Goal: Check status: Check status

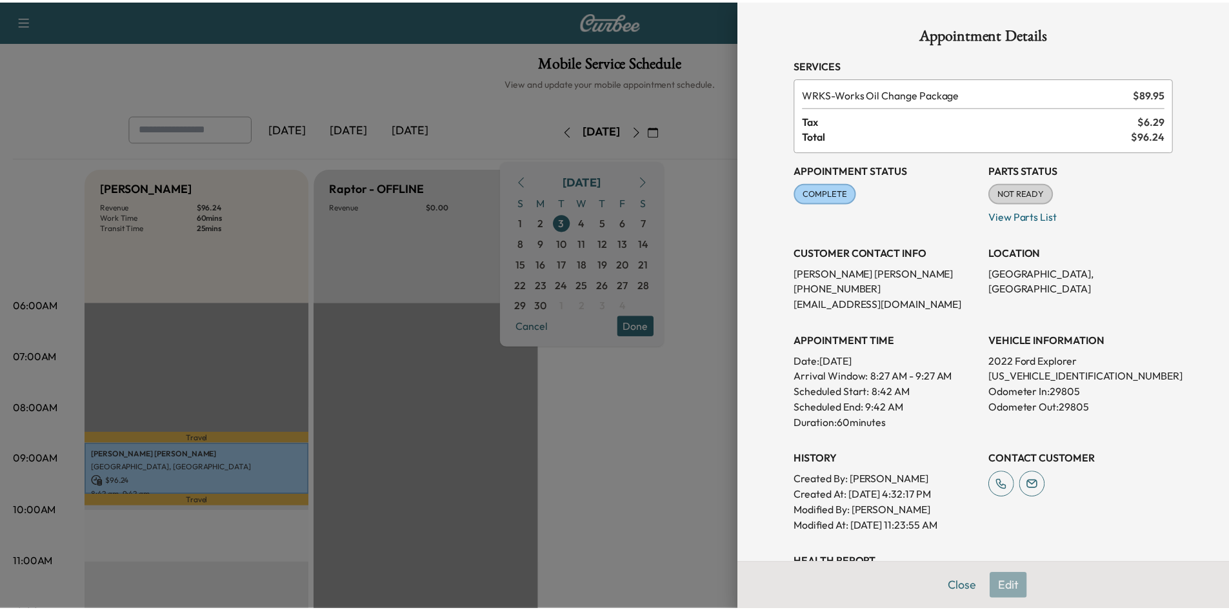
scroll to position [169, 0]
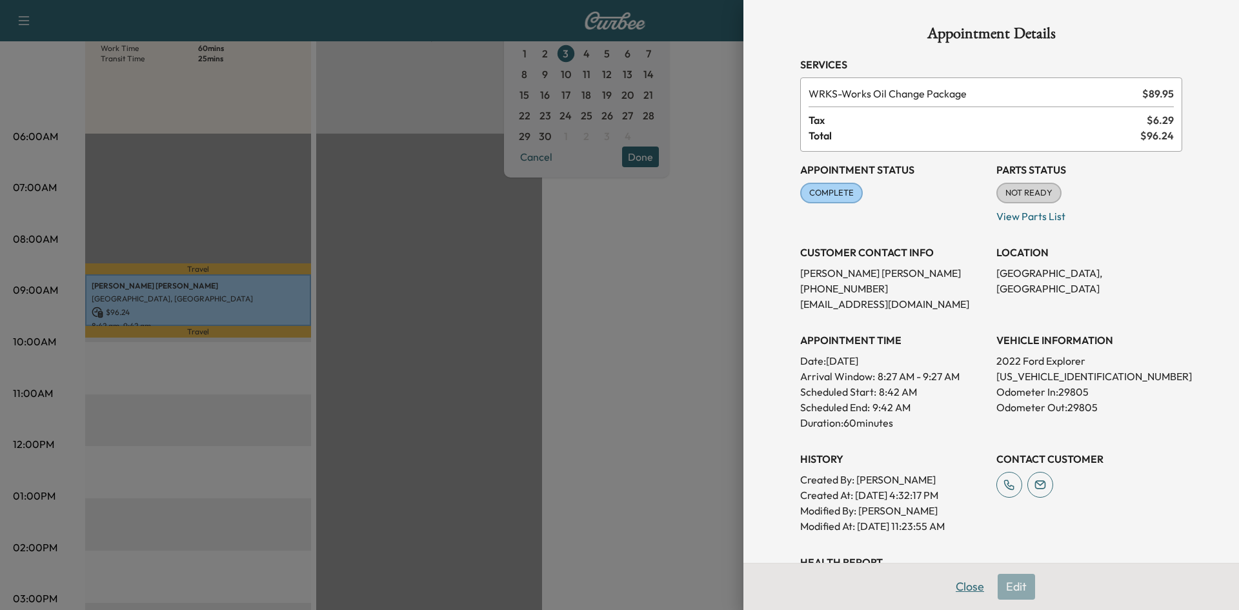
click at [962, 588] on button "Close" at bounding box center [969, 586] width 45 height 26
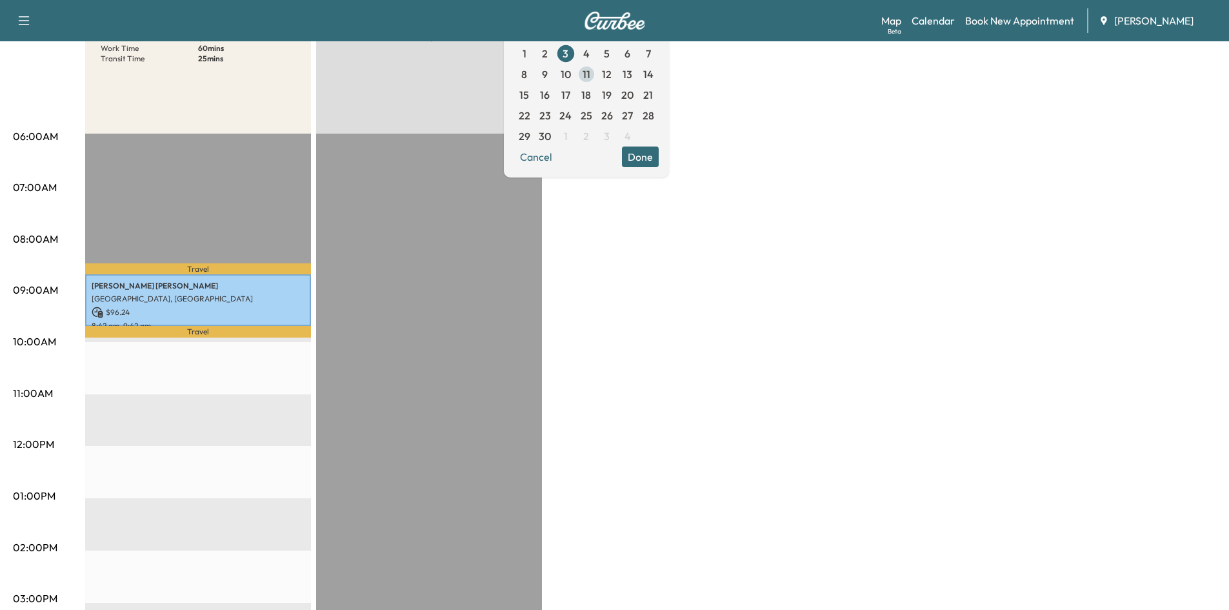
click at [590, 73] on span "11" at bounding box center [587, 73] width 8 height 15
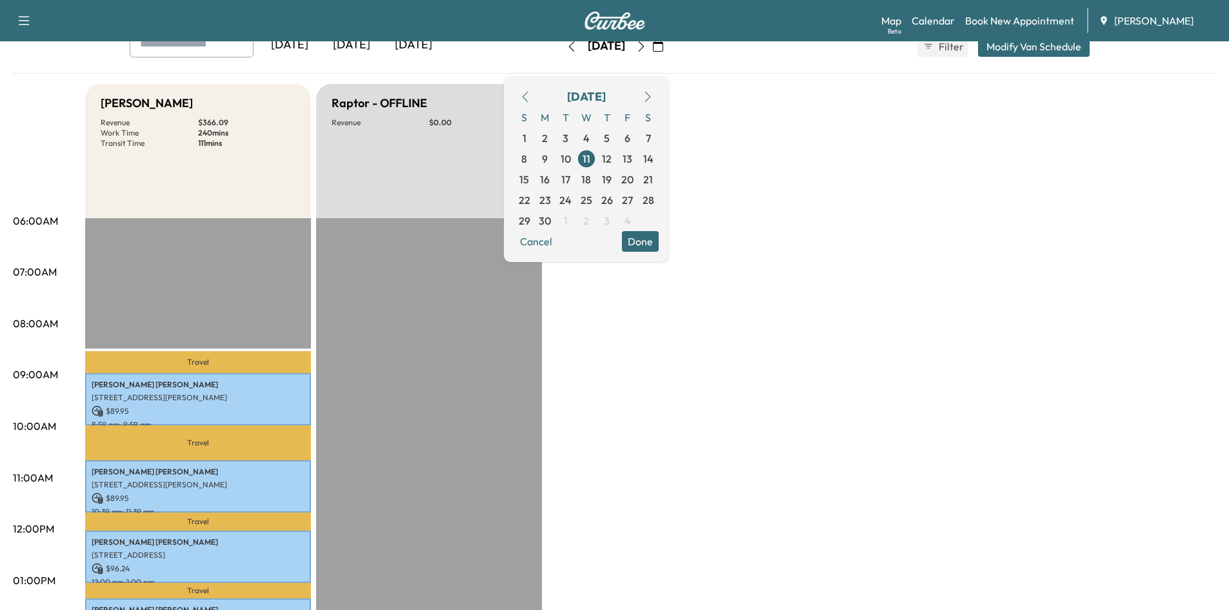
scroll to position [55, 0]
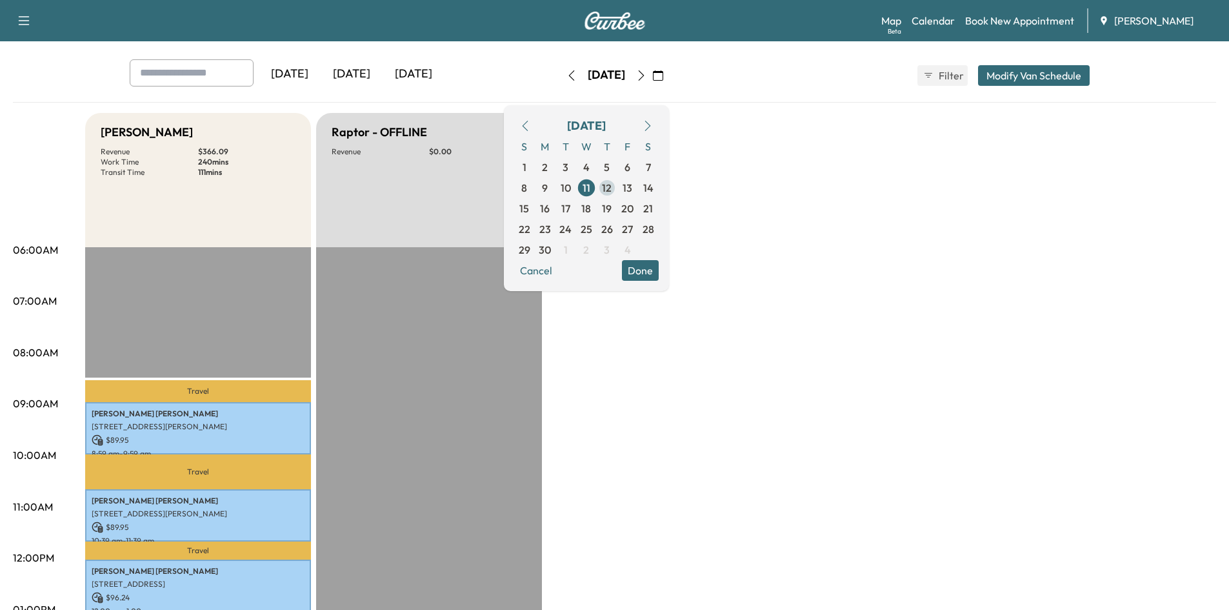
click at [612, 192] on span "12" at bounding box center [607, 187] width 10 height 15
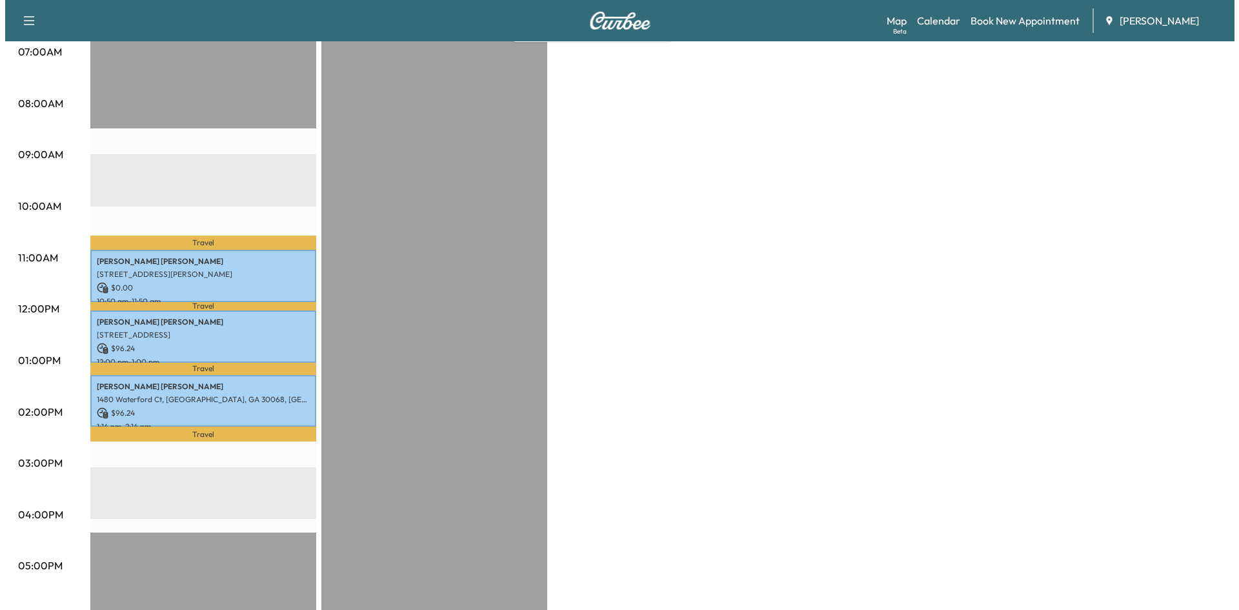
scroll to position [307, 0]
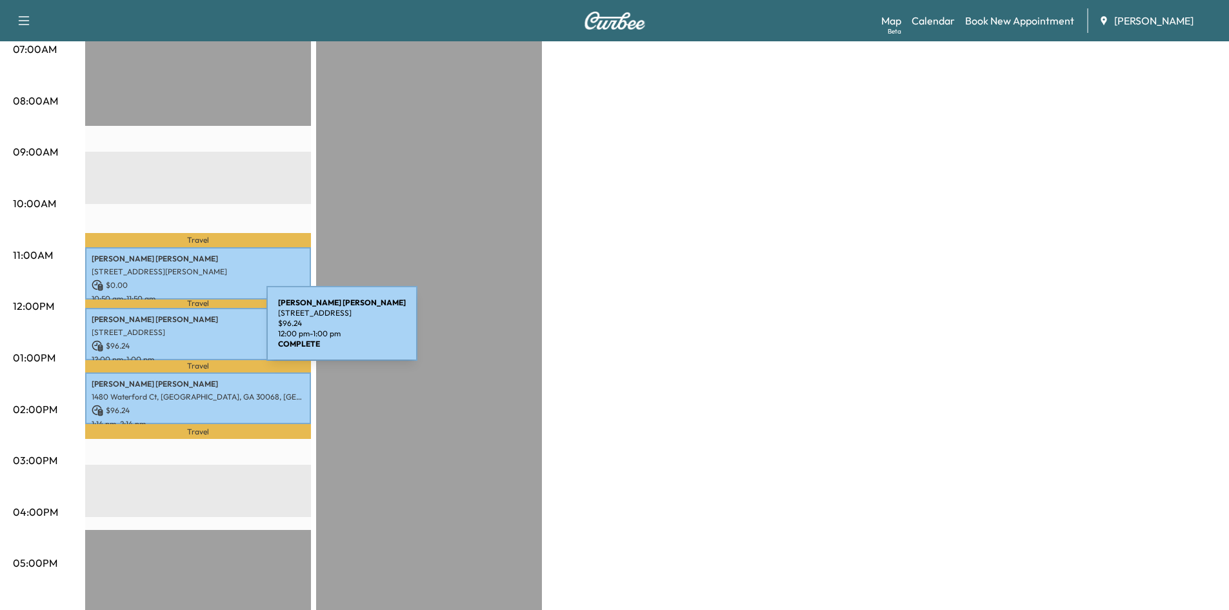
click at [170, 331] on p "[STREET_ADDRESS]" at bounding box center [198, 332] width 213 height 10
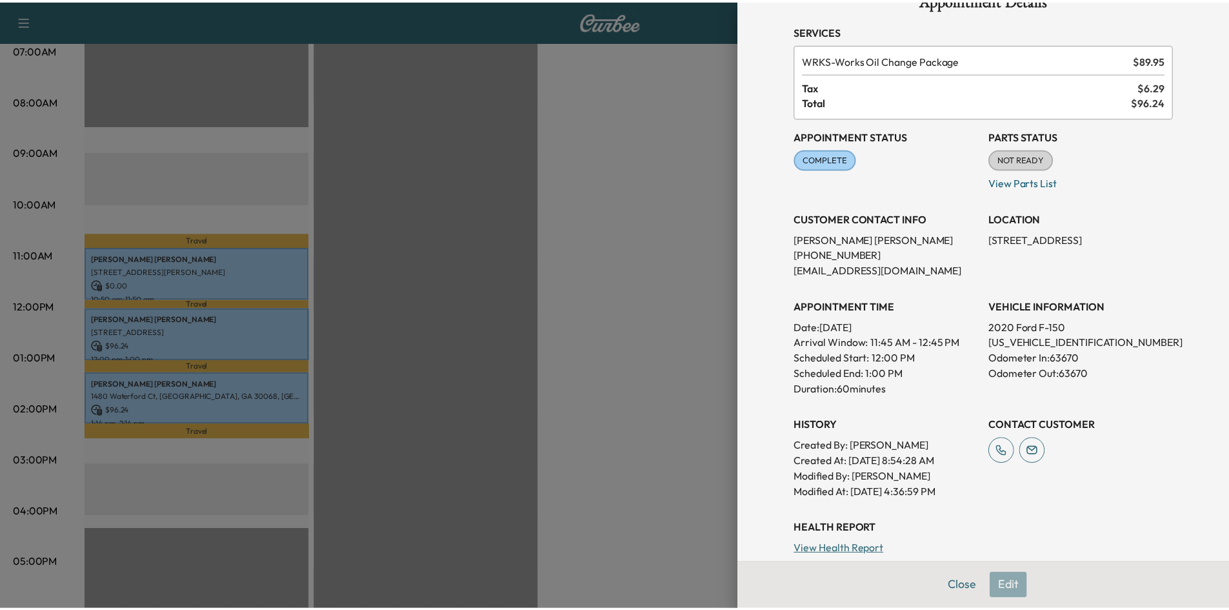
scroll to position [0, 0]
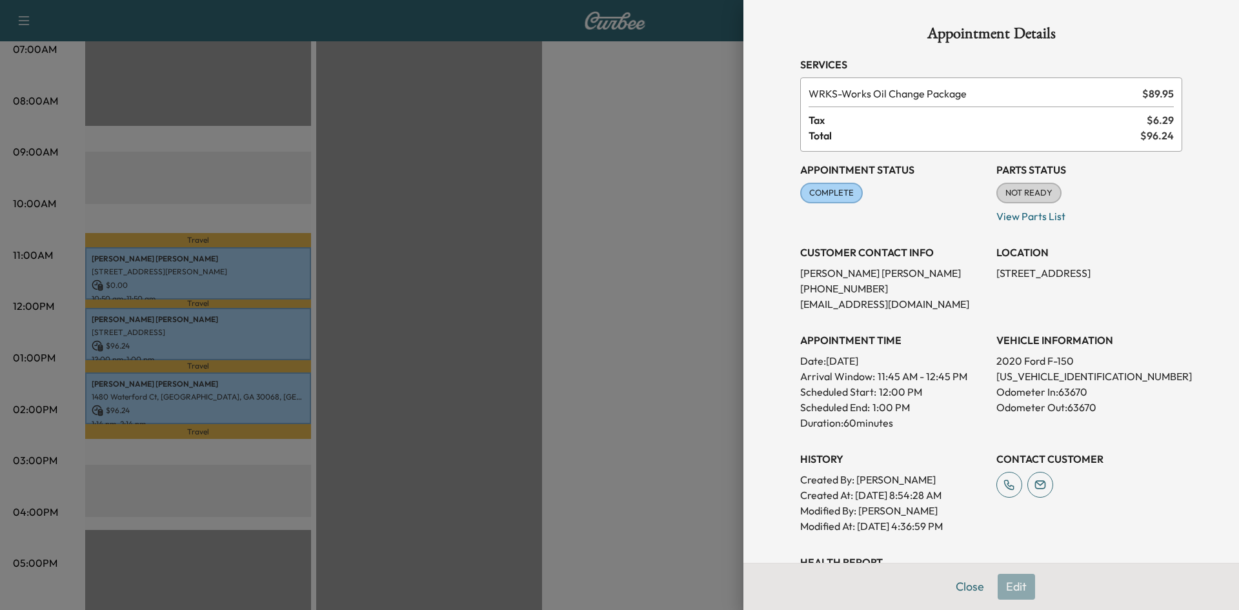
click at [959, 585] on div "Appointment Details Services WRKS - Works Oil Change Package $ 89.95 Tax $ 6.29…" at bounding box center [990, 359] width 413 height 719
click at [961, 583] on button "Close" at bounding box center [969, 586] width 45 height 26
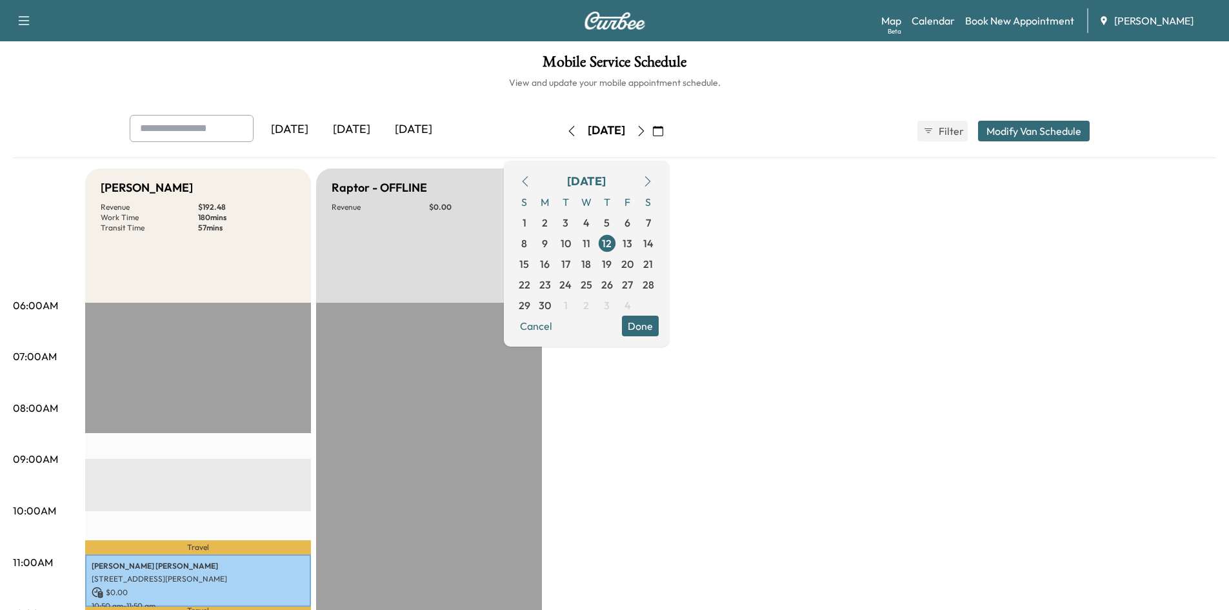
click at [646, 132] on icon "button" at bounding box center [641, 131] width 10 height 10
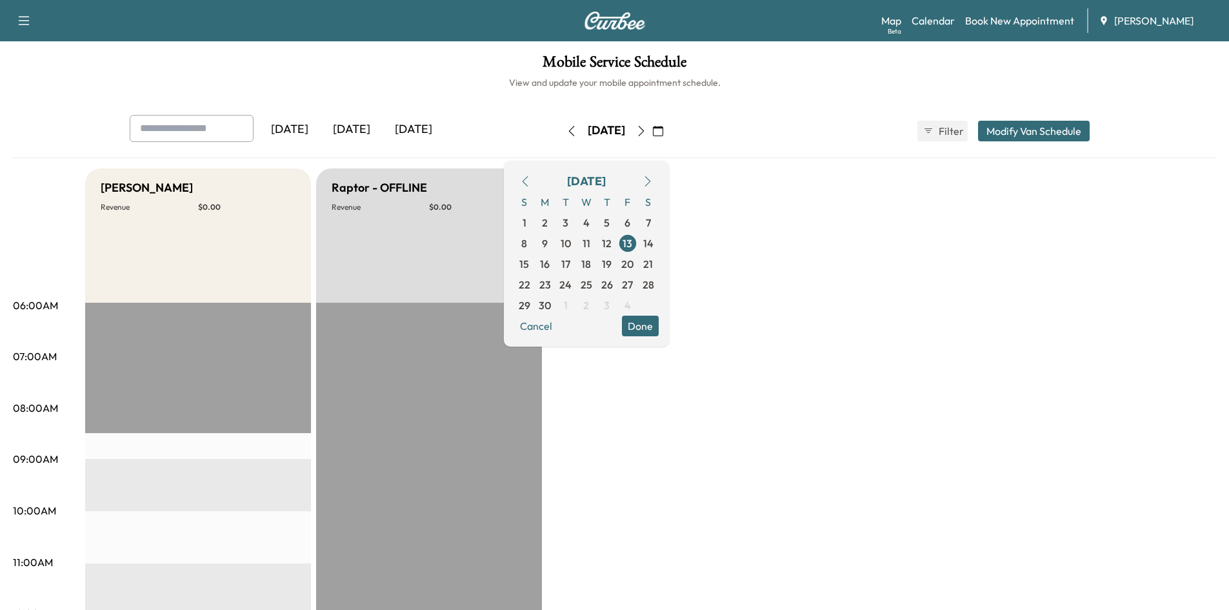
click at [646, 128] on icon "button" at bounding box center [641, 131] width 10 height 10
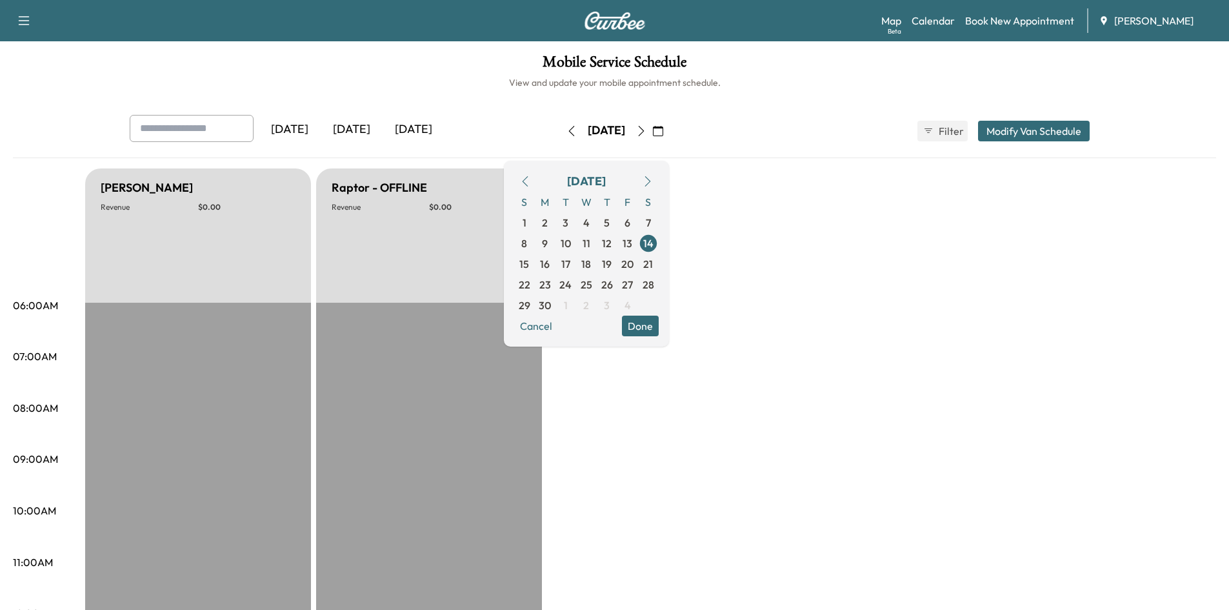
click at [652, 128] on button "button" at bounding box center [641, 131] width 22 height 21
click at [646, 128] on icon "button" at bounding box center [641, 131] width 10 height 10
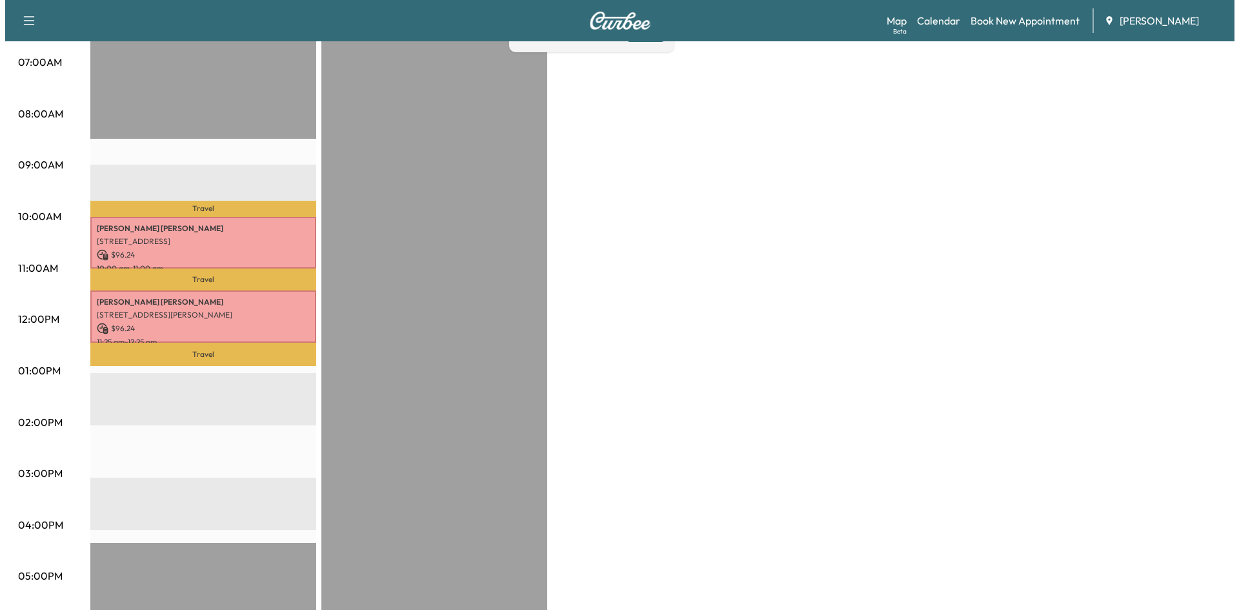
scroll to position [299, 0]
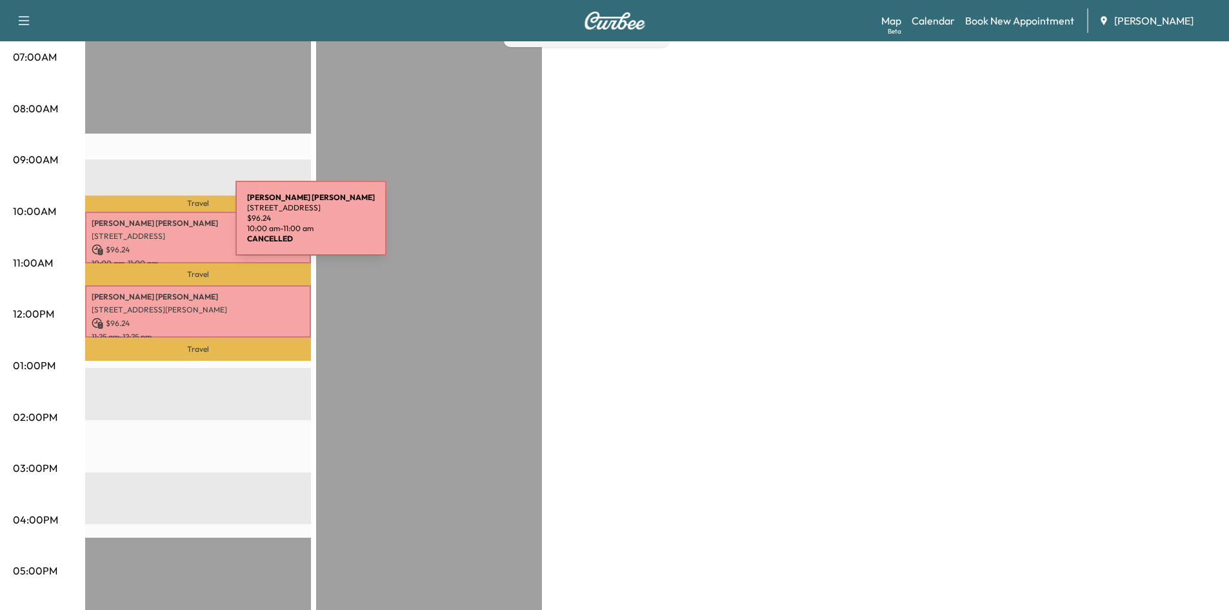
click at [139, 226] on div "[PERSON_NAME] [STREET_ADDRESS] $ 96.24 10:00 am - 11:00 am" at bounding box center [198, 238] width 226 height 52
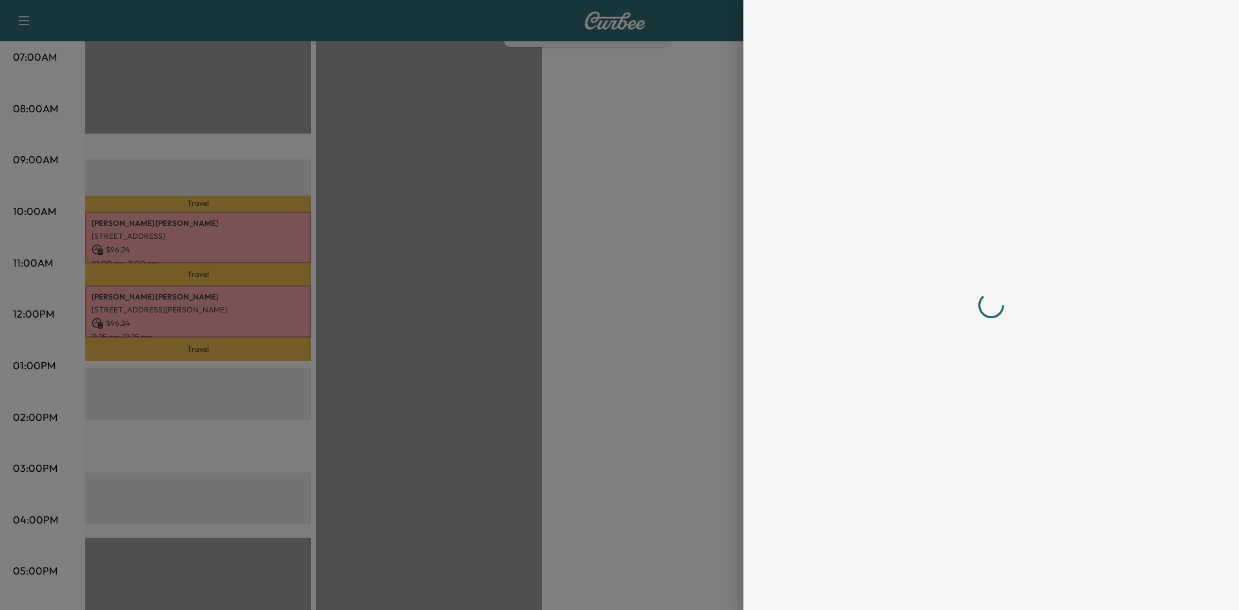
scroll to position [0, 0]
click at [1230, 190] on div at bounding box center [990, 305] width 495 height 610
click at [1231, 187] on div at bounding box center [990, 305] width 495 height 610
drag, startPoint x: 1233, startPoint y: 306, endPoint x: 1248, endPoint y: 414, distance: 109.4
click at [1238, 310] on html "Support Log Out Map Beta Calendar Book New Appointment [PERSON_NAME] Ford Mobil…" at bounding box center [619, 6] width 1239 height 610
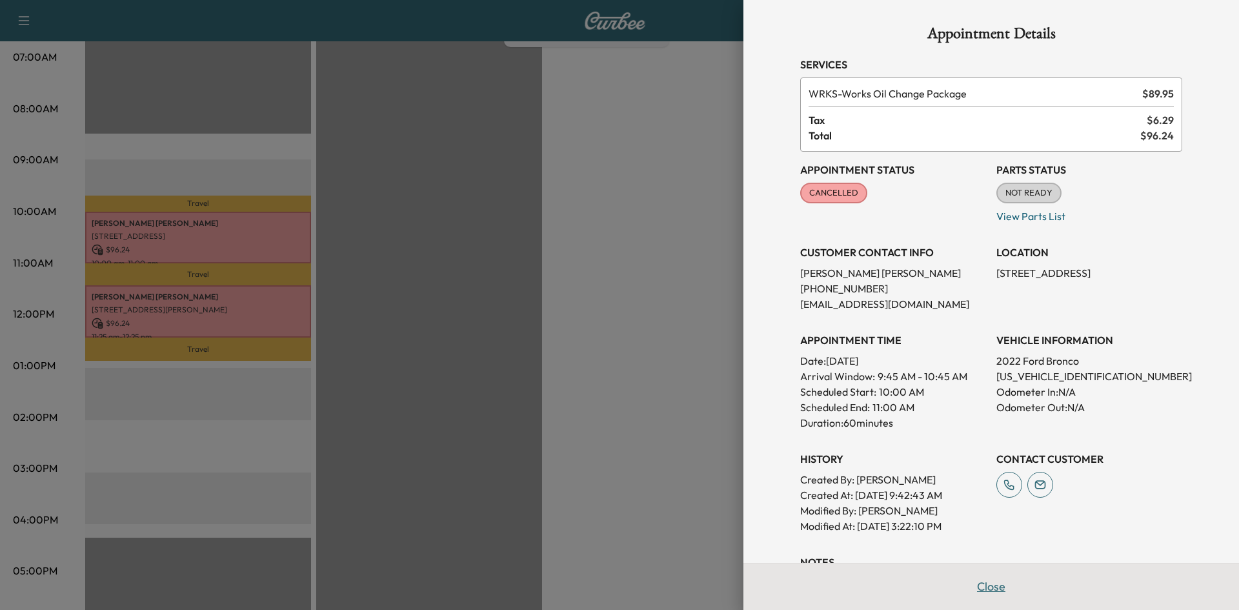
click at [976, 581] on button "Close" at bounding box center [990, 586] width 45 height 26
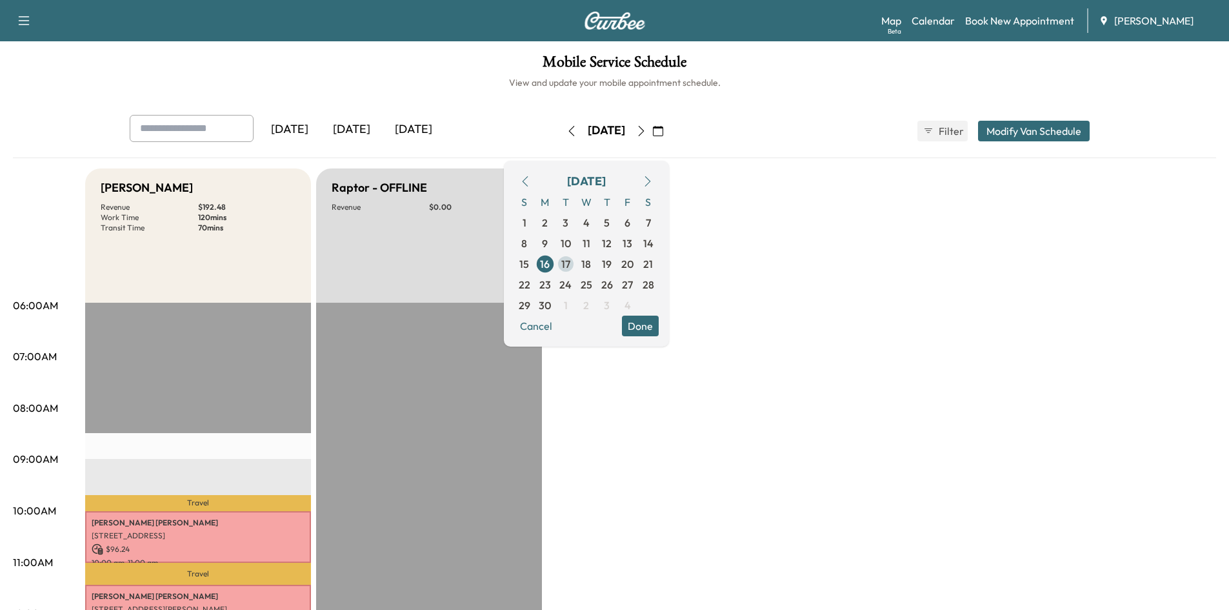
click at [570, 264] on span "17" at bounding box center [565, 263] width 9 height 15
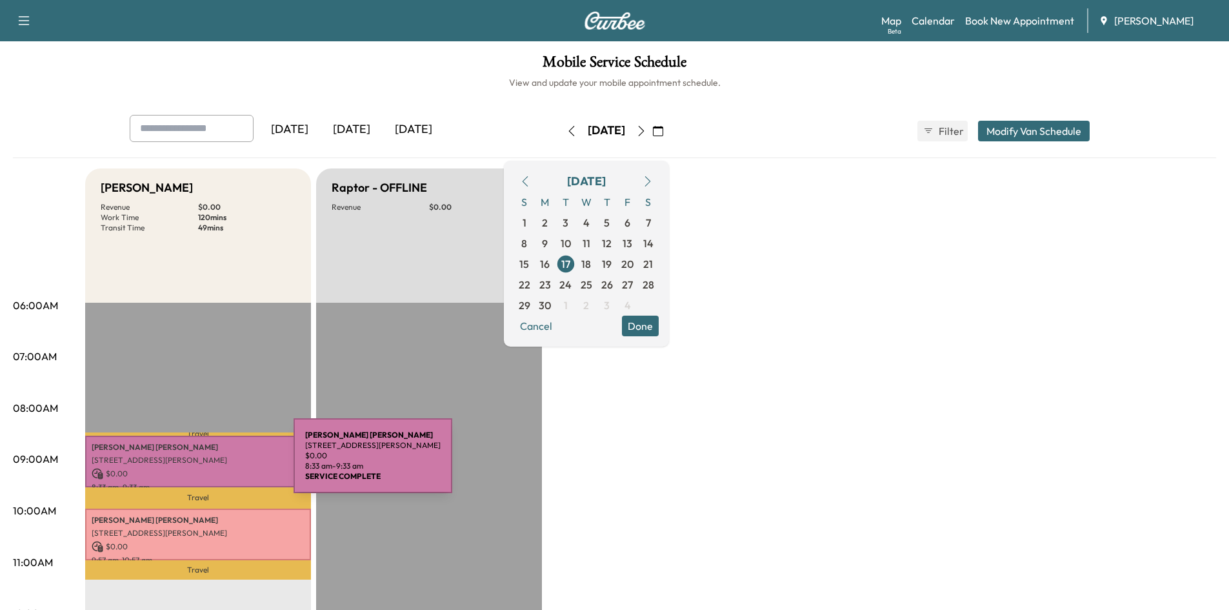
click at [197, 463] on div "[PERSON_NAME] [STREET_ADDRESS][PERSON_NAME] $ 0.00 8:33 am - 9:33 am" at bounding box center [198, 461] width 226 height 52
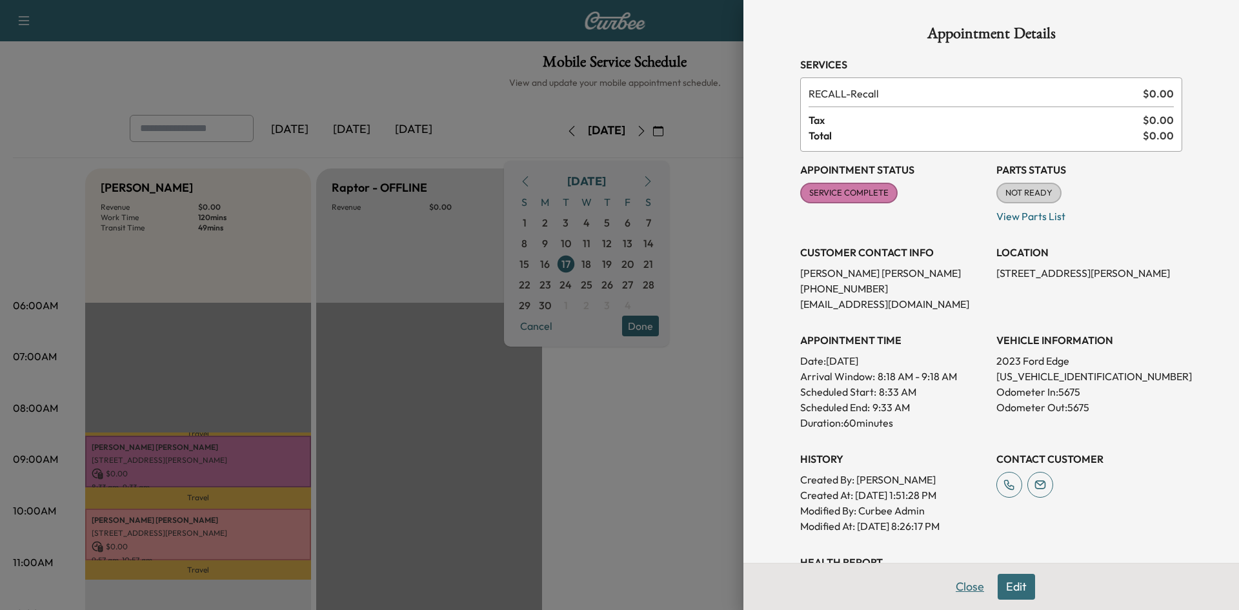
click at [952, 589] on button "Close" at bounding box center [969, 586] width 45 height 26
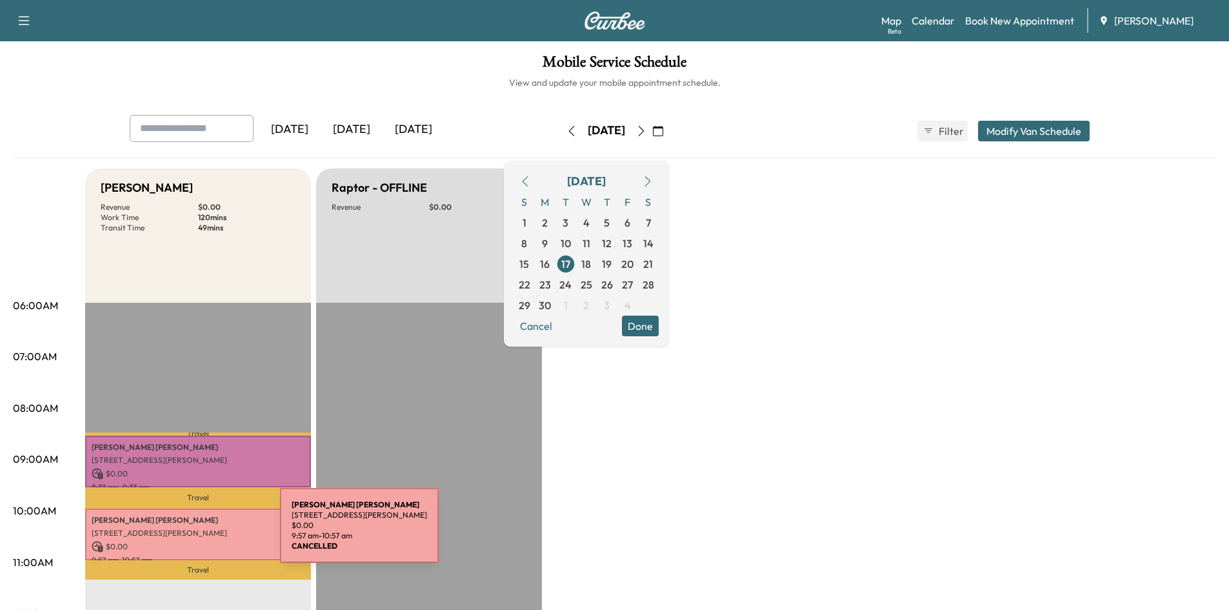
click at [184, 532] on p "[STREET_ADDRESS][PERSON_NAME]" at bounding box center [198, 533] width 213 height 10
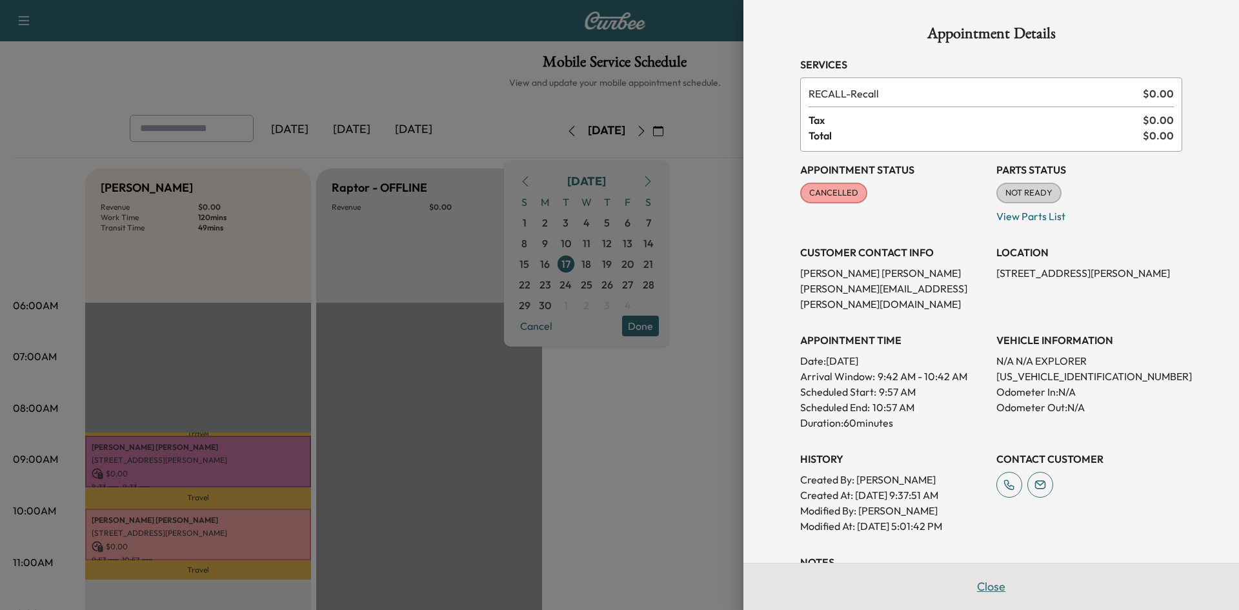
click at [984, 583] on button "Close" at bounding box center [990, 586] width 45 height 26
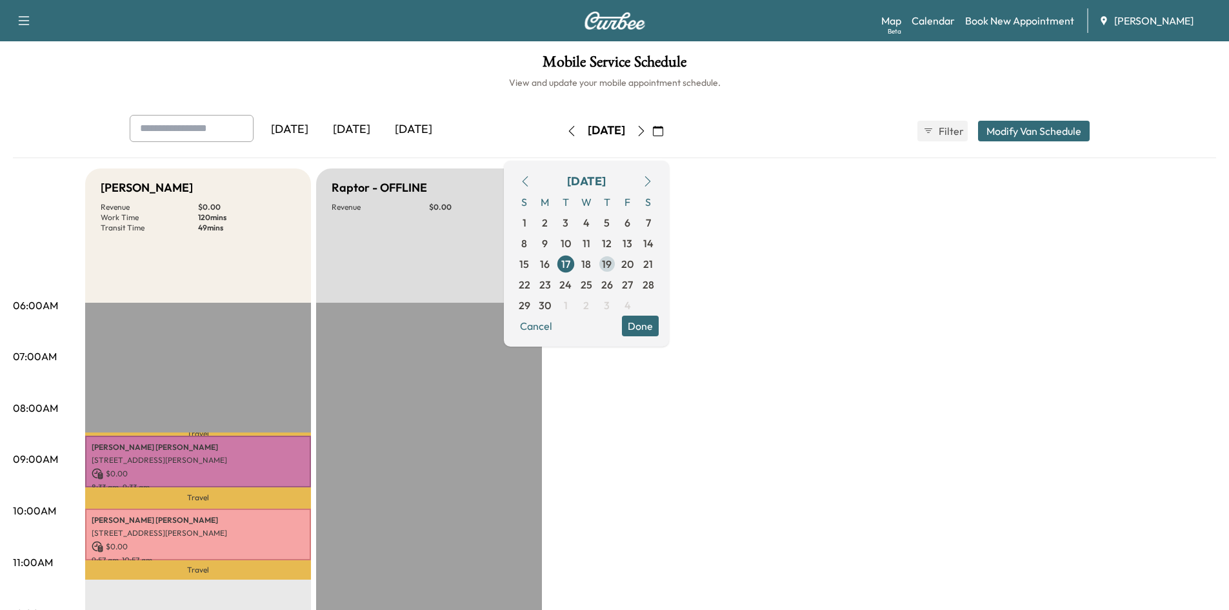
click at [612, 263] on span "19" at bounding box center [607, 263] width 10 height 15
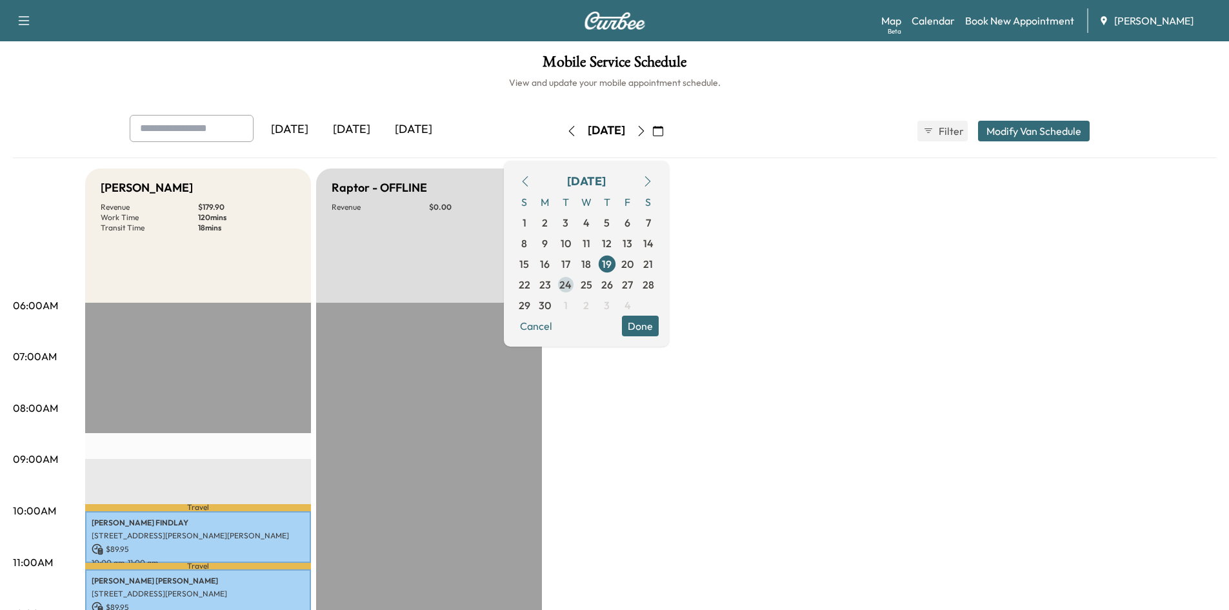
click at [572, 286] on span "24" at bounding box center [565, 284] width 12 height 15
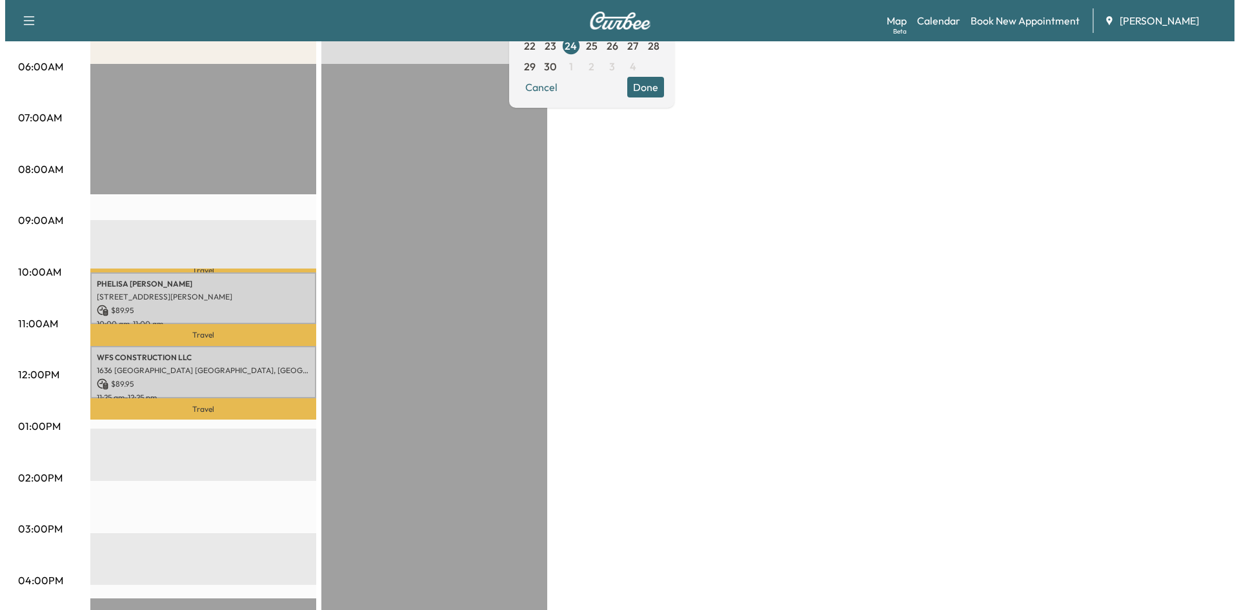
scroll to position [248, 0]
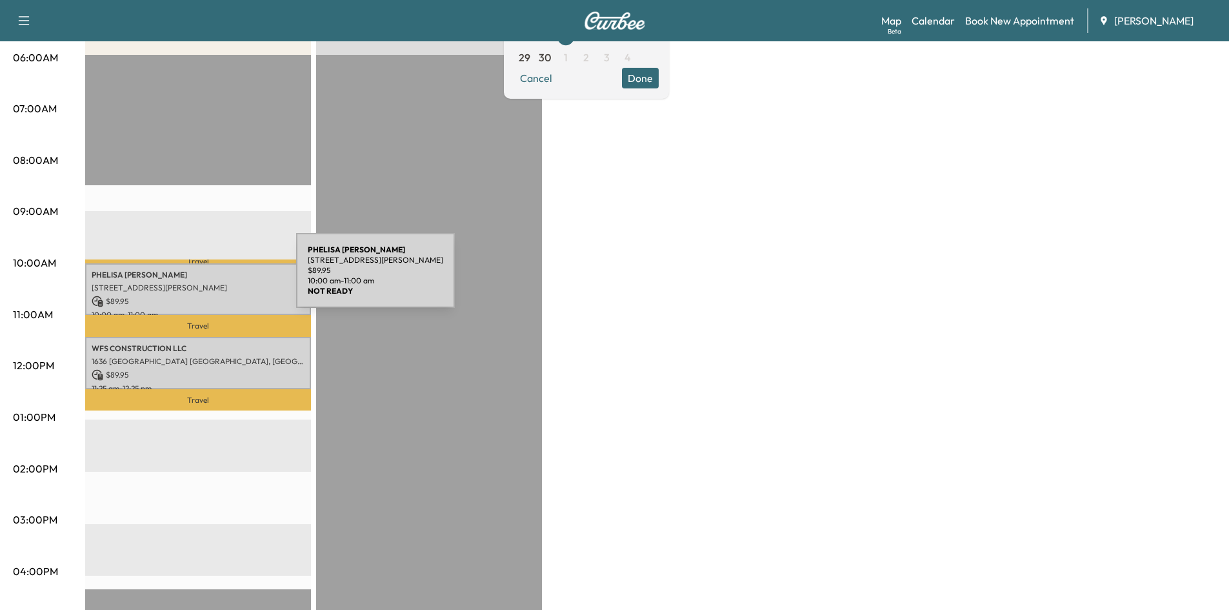
click at [199, 278] on div "[PERSON_NAME] [STREET_ADDRESS][PERSON_NAME] $ 89.95 10:00 am - 11:00 am" at bounding box center [198, 289] width 226 height 52
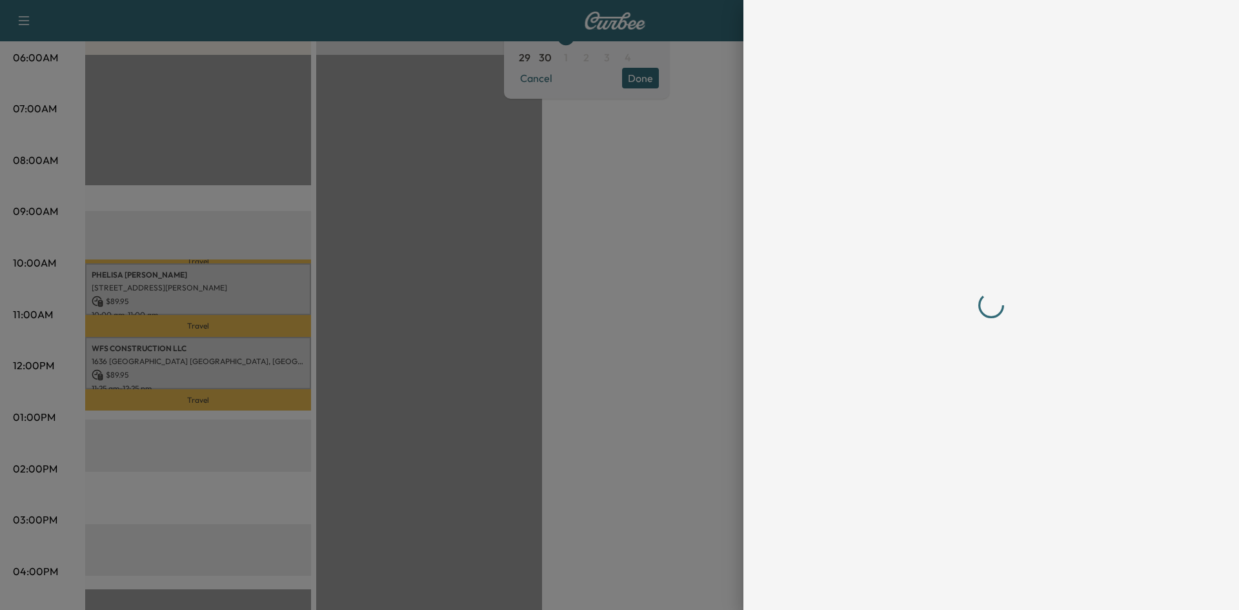
click at [199, 278] on div at bounding box center [619, 305] width 1239 height 610
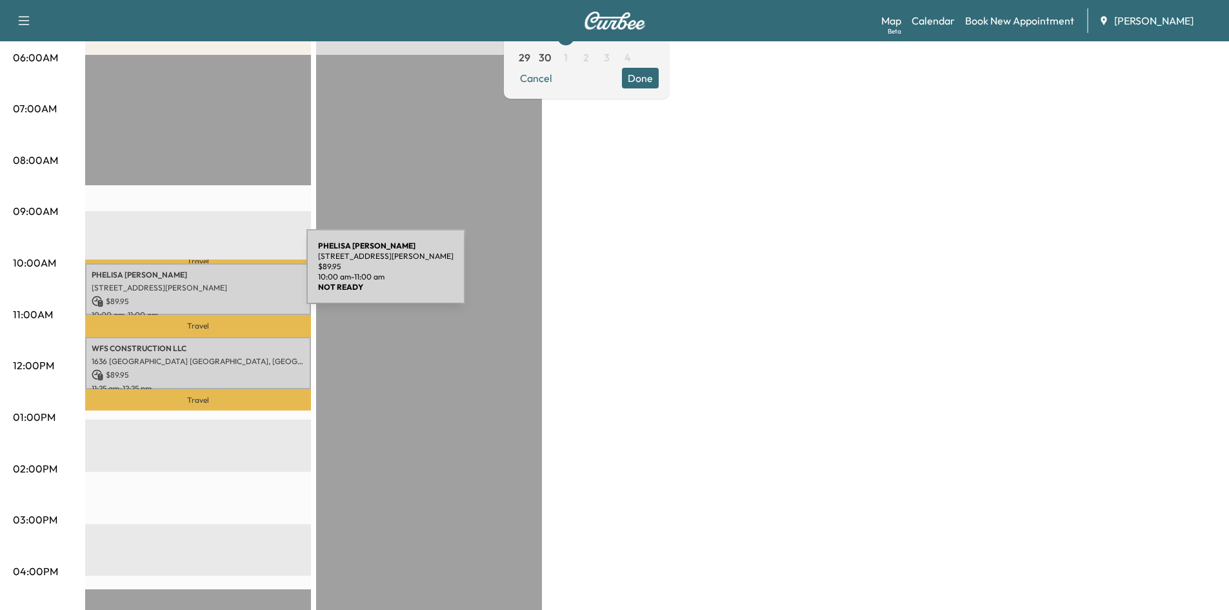
click at [210, 274] on p "[PERSON_NAME]" at bounding box center [198, 275] width 213 height 10
